Goal: Navigation & Orientation: Understand site structure

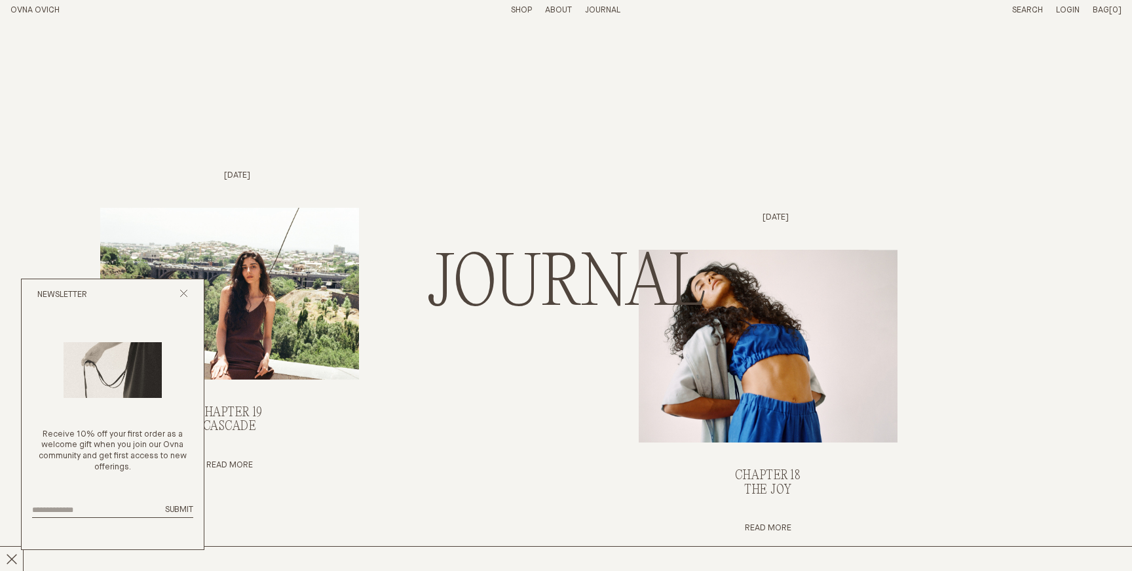
click at [48, 8] on link "OVNA OVICH" at bounding box center [34, 10] width 49 height 9
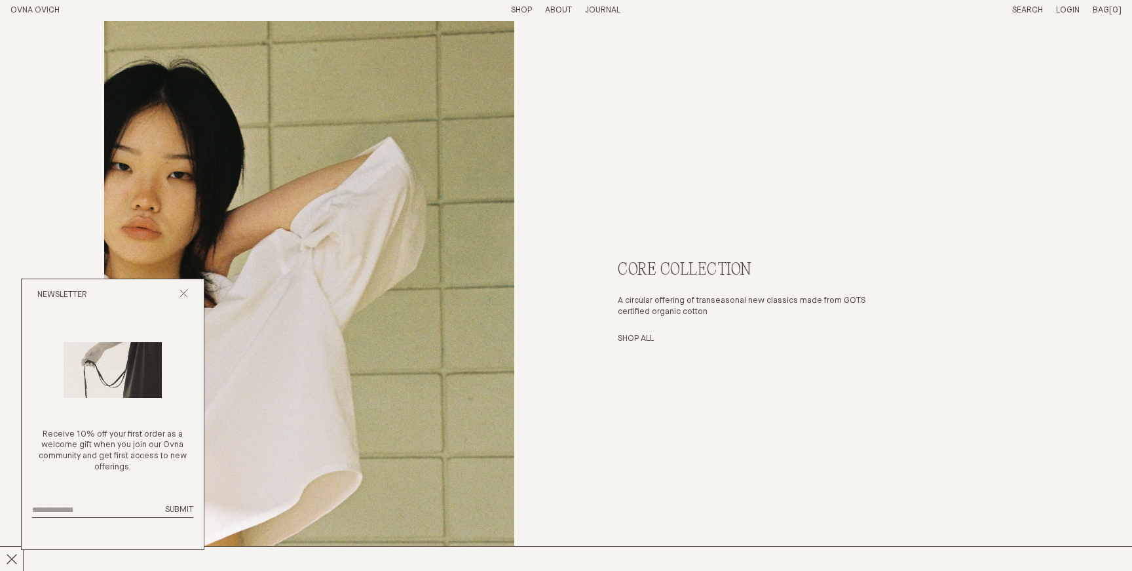
click at [563, 9] on p "About" at bounding box center [558, 10] width 27 height 11
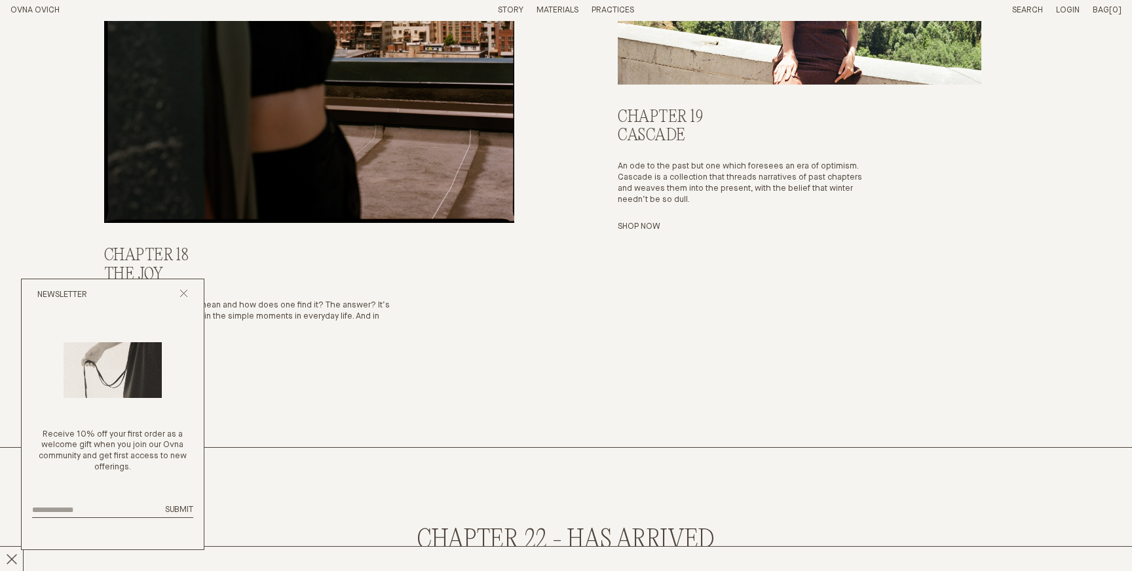
scroll to position [2584, 0]
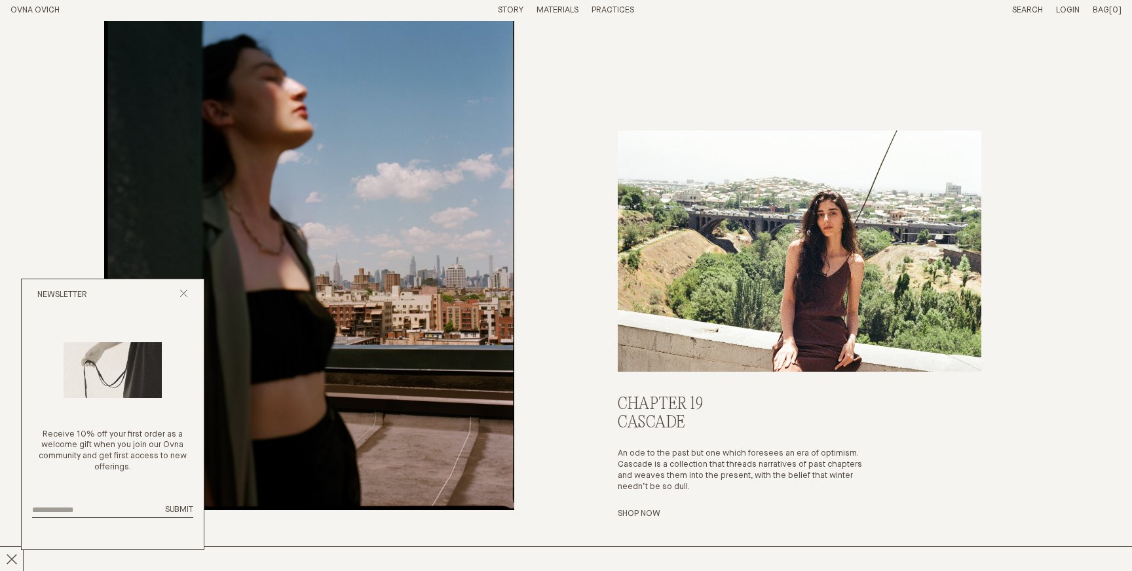
click at [621, 9] on link "Practices" at bounding box center [613, 10] width 43 height 9
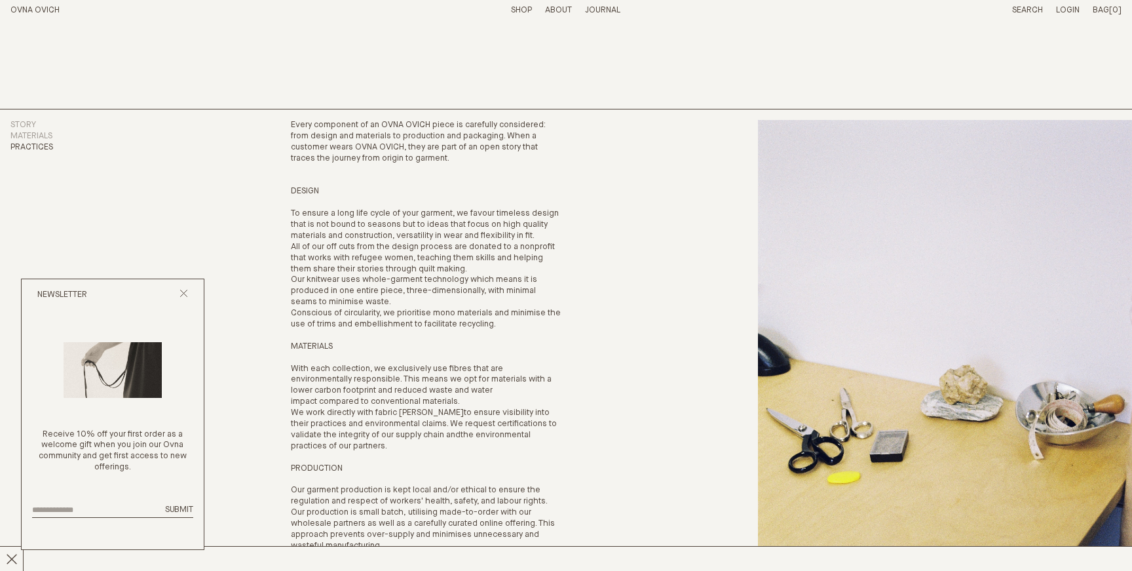
drag, startPoint x: 184, startPoint y: 289, endPoint x: 210, endPoint y: 289, distance: 25.6
click at [184, 289] on icon "Close popup" at bounding box center [184, 293] width 9 height 9
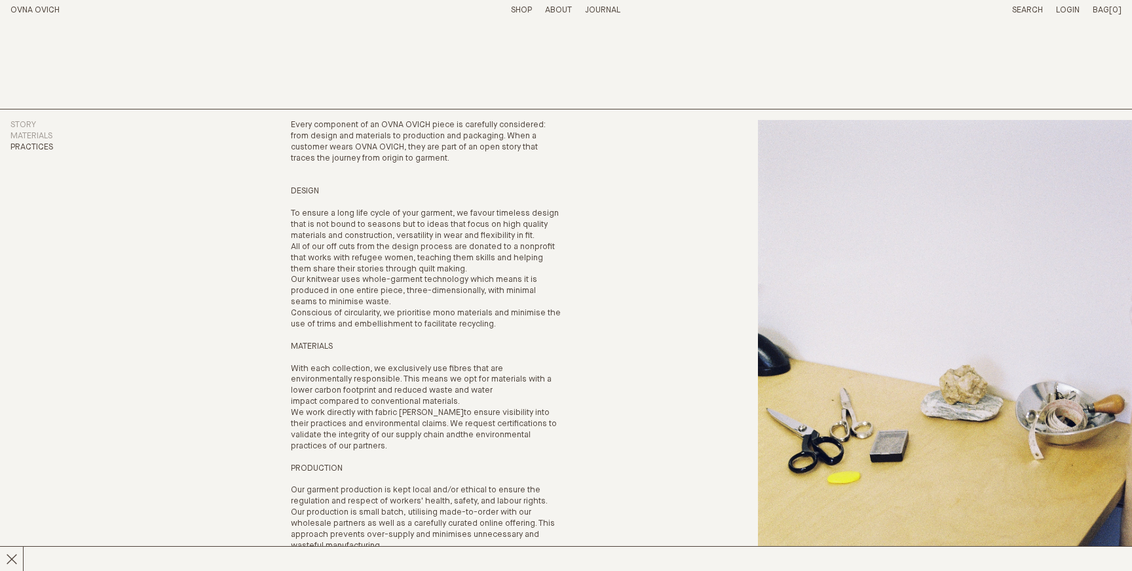
click at [41, 9] on link "OVNA OVICH" at bounding box center [34, 10] width 49 height 9
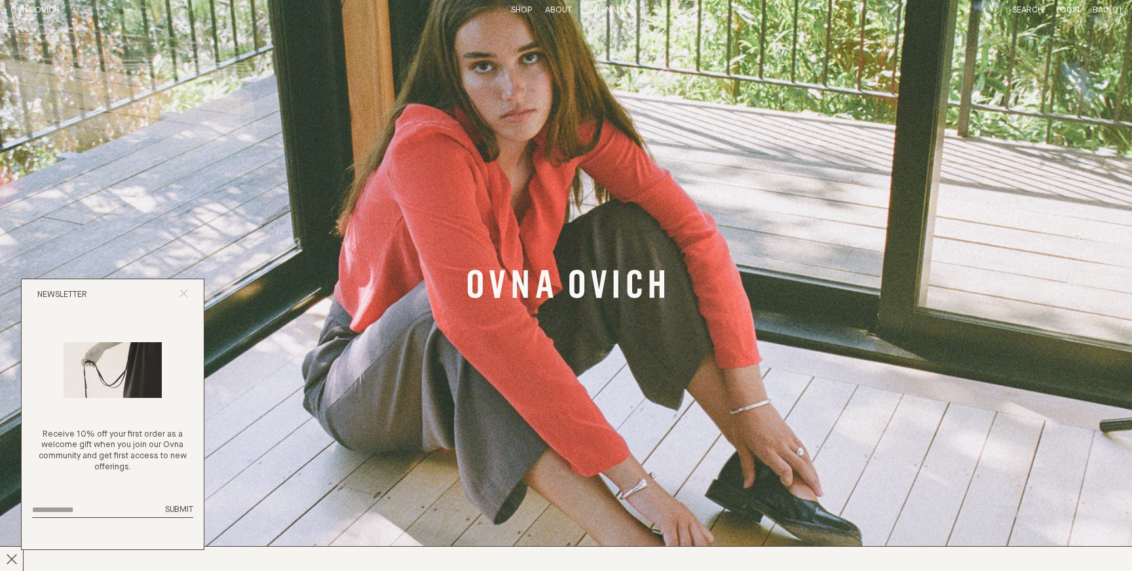
click at [187, 290] on icon "Close popup" at bounding box center [184, 293] width 9 height 9
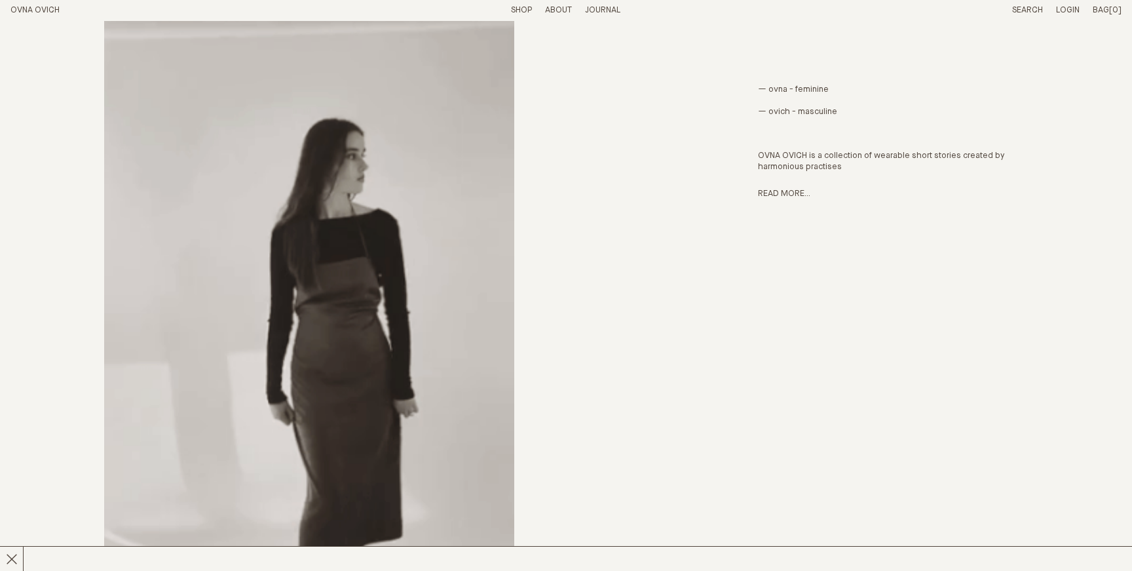
scroll to position [583, 0]
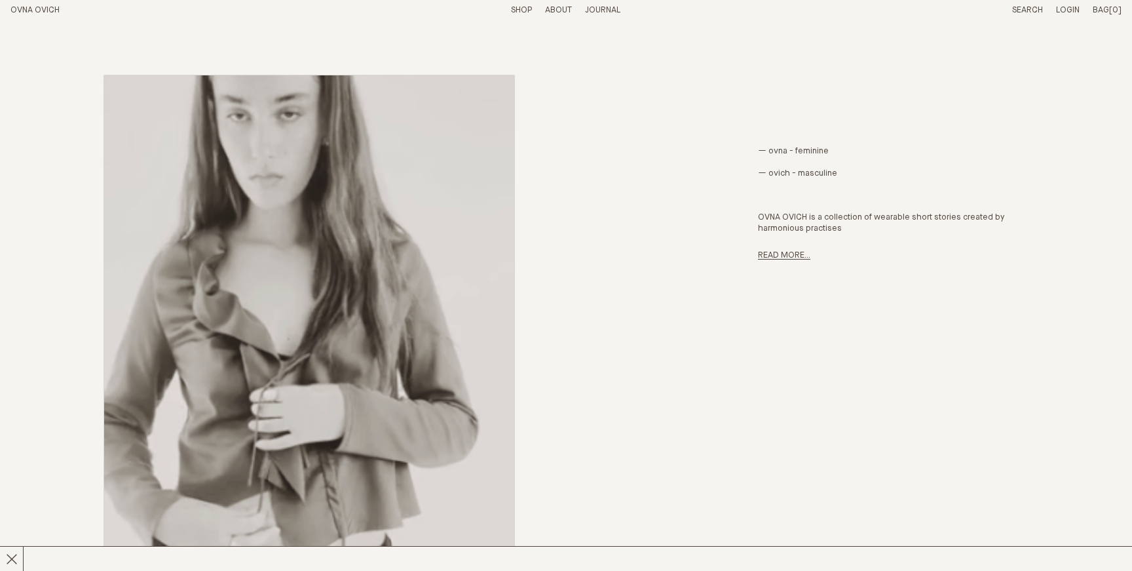
click at [792, 257] on link "Read more..." at bounding box center [784, 255] width 52 height 9
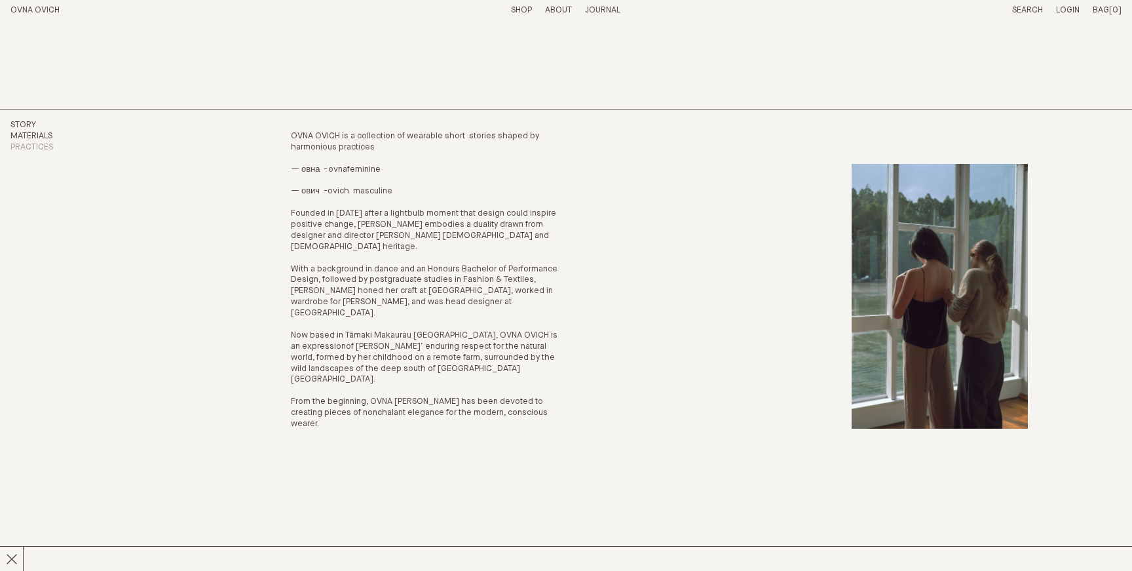
click at [43, 134] on link "Materials" at bounding box center [31, 136] width 42 height 9
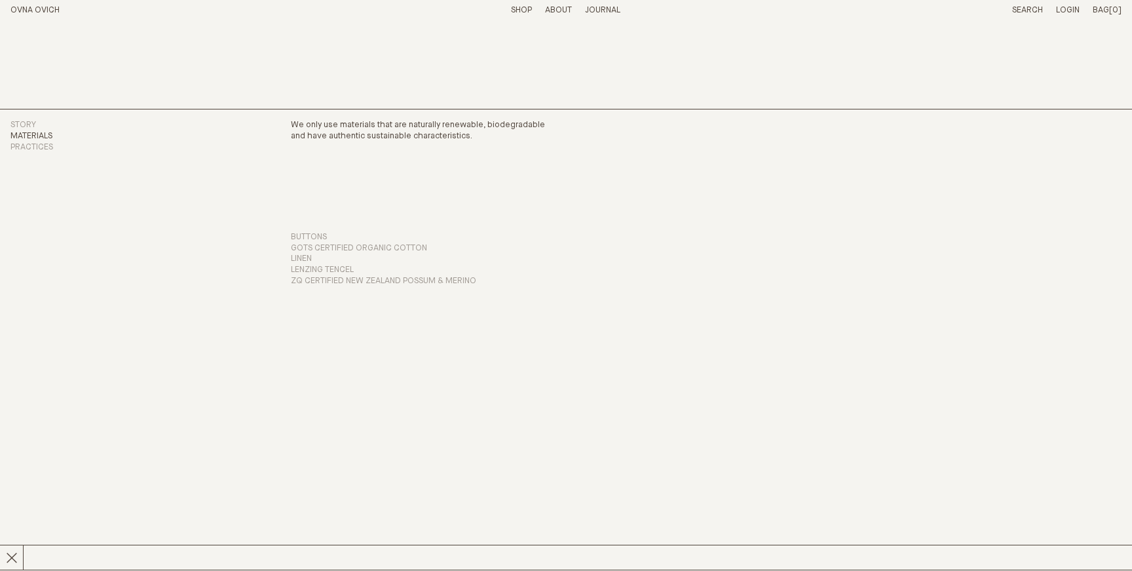
scroll to position [28, 0]
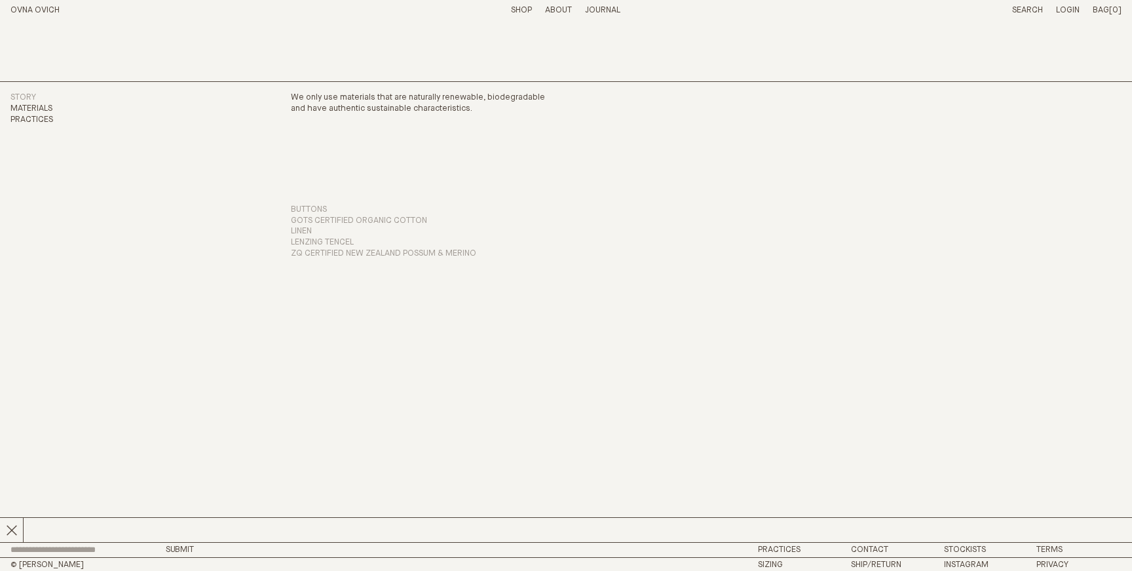
click at [43, 119] on link "Practices" at bounding box center [31, 119] width 43 height 9
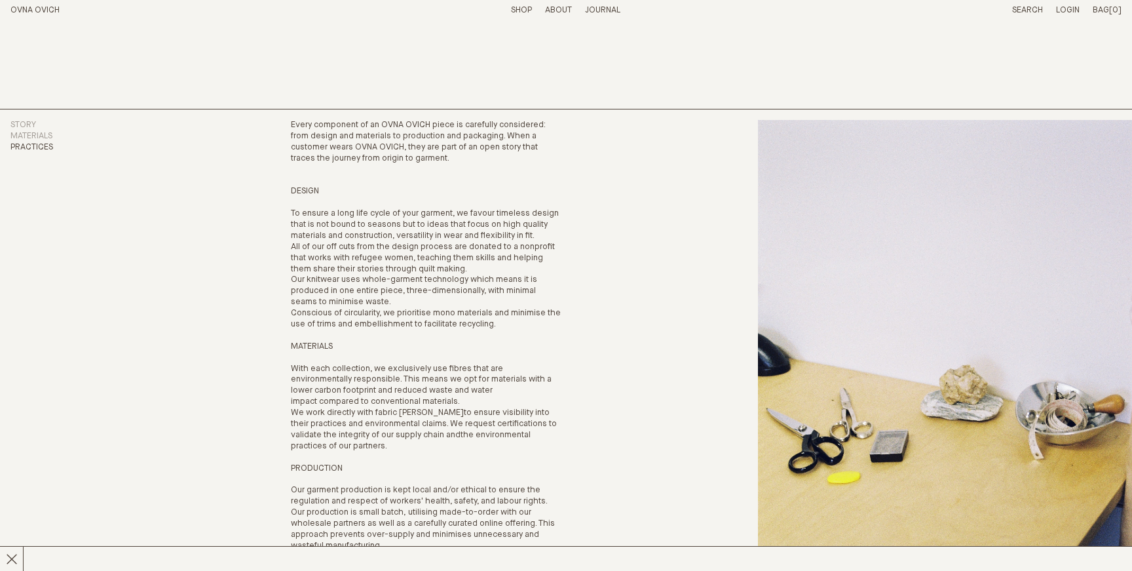
click at [605, 8] on link "Journal" at bounding box center [602, 10] width 35 height 9
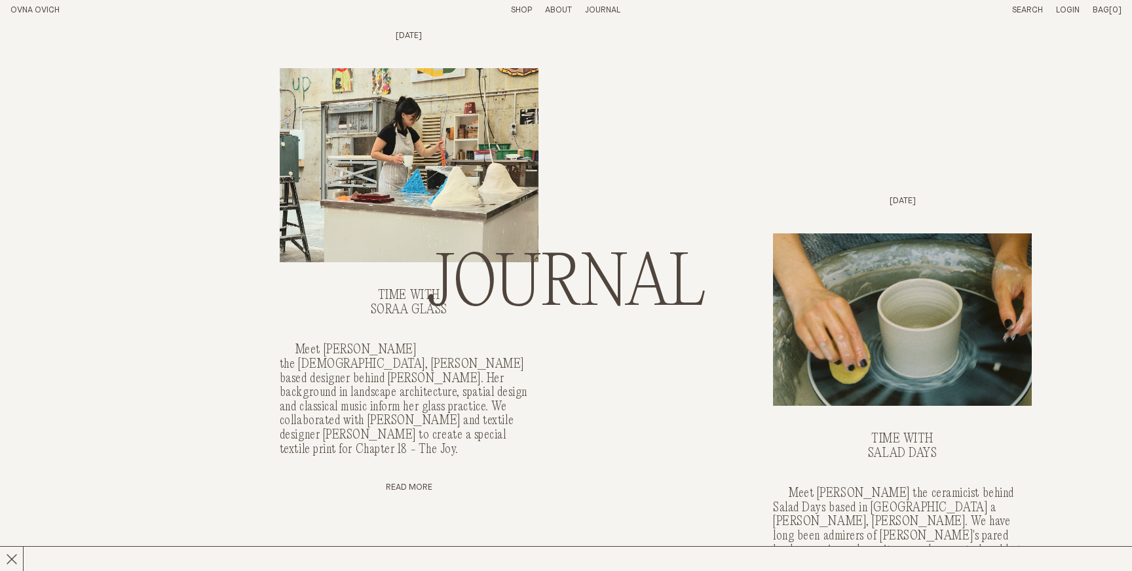
scroll to position [636, 0]
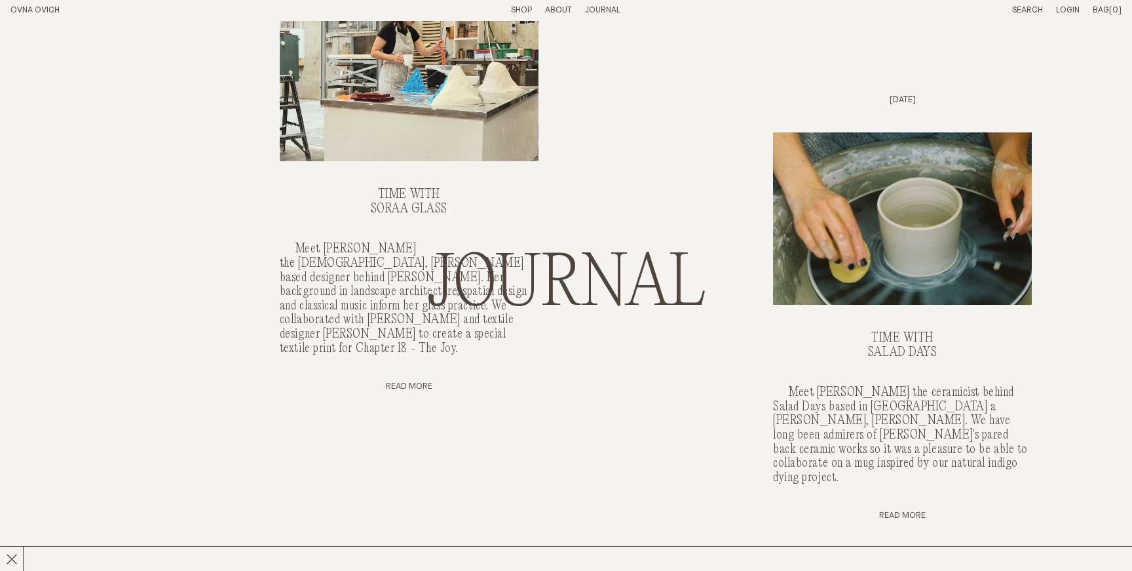
click at [41, 8] on link "OVNA OVICH" at bounding box center [34, 10] width 49 height 9
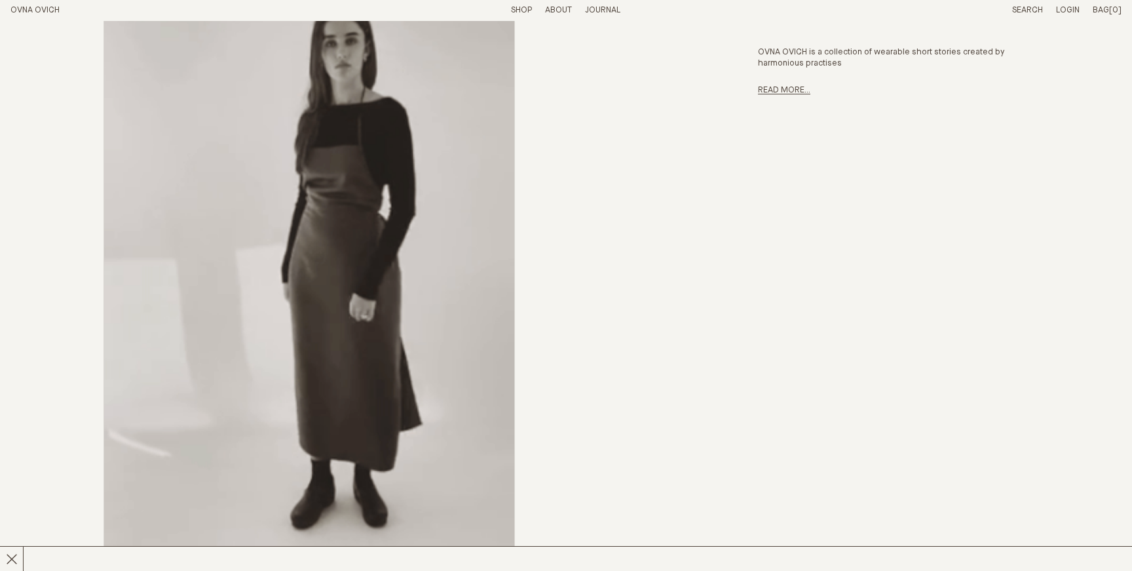
scroll to position [678, 0]
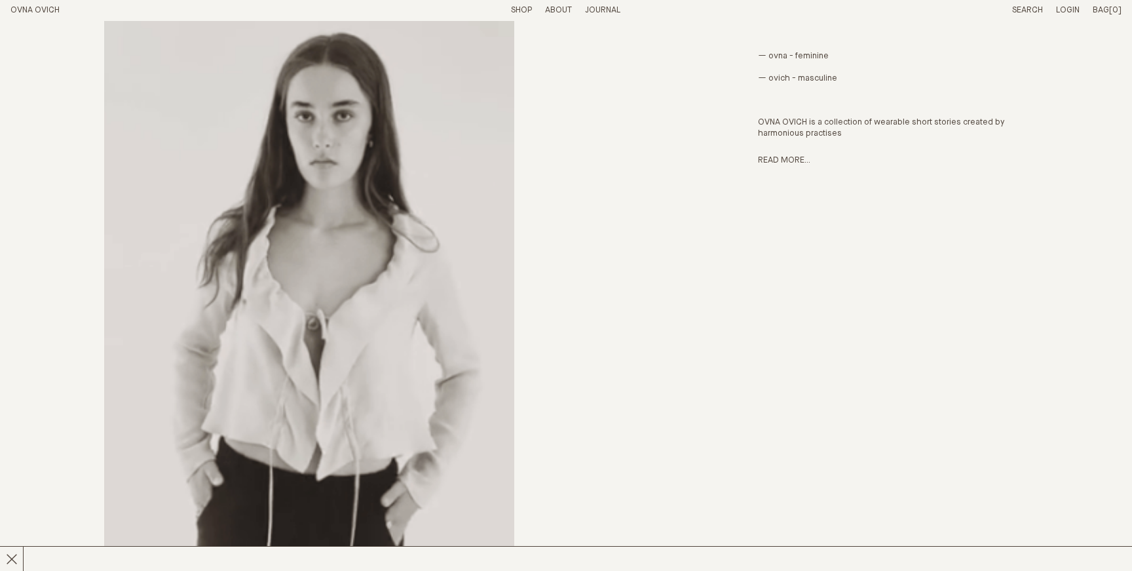
click at [607, 10] on link "Journal" at bounding box center [602, 10] width 35 height 9
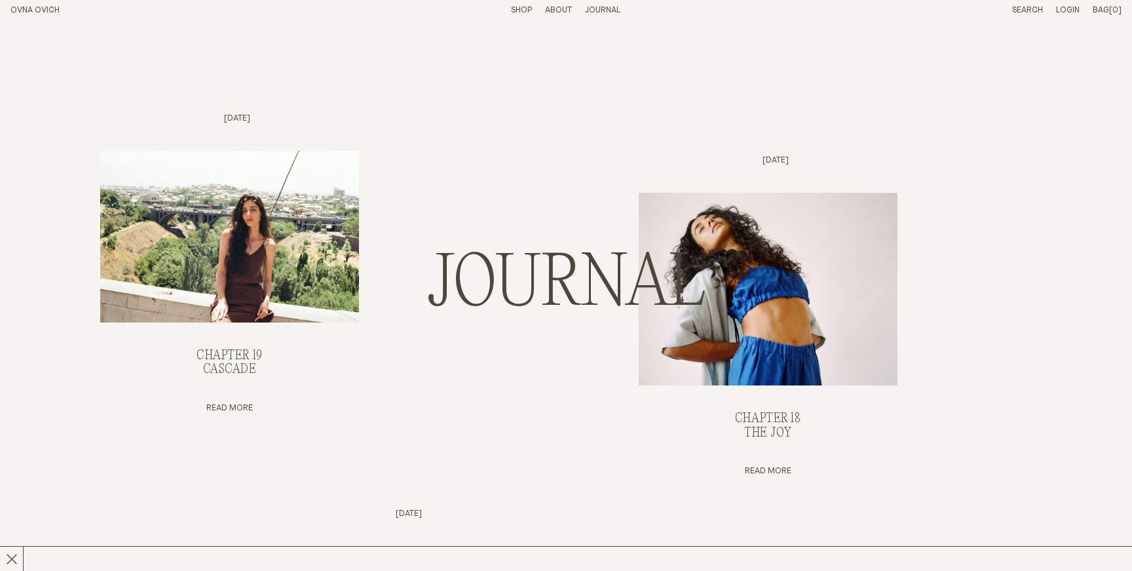
scroll to position [56, 0]
